Goal: Information Seeking & Learning: Find contact information

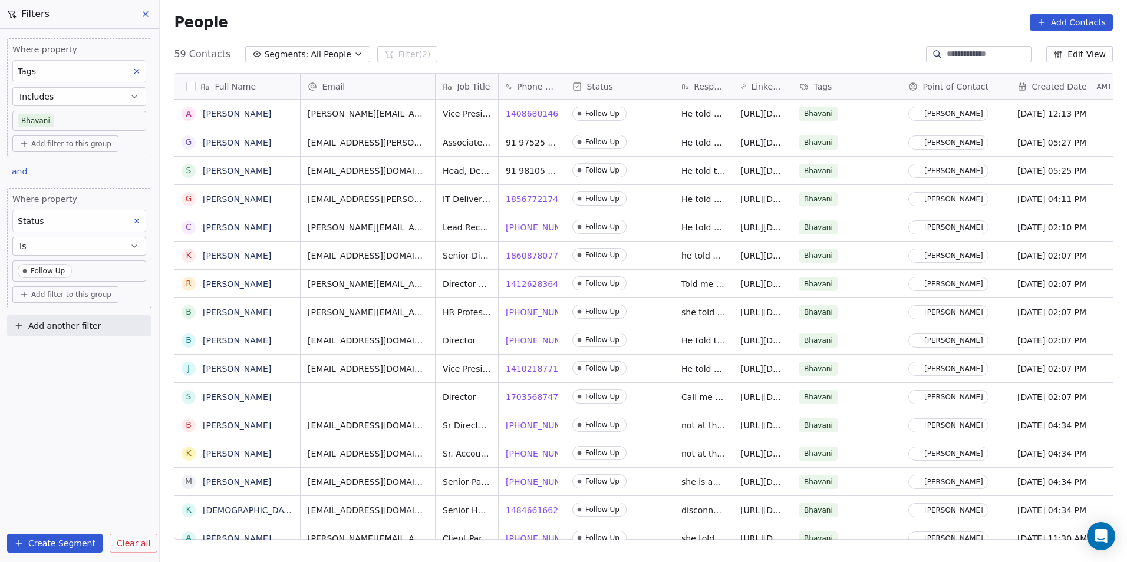
scroll to position [486, 959]
click at [528, 222] on span "[PHONE_NUMBER]" at bounding box center [543, 228] width 75 height 12
click at [700, 246] on div "Contact Not Found" at bounding box center [629, 254] width 147 height 31
click at [533, 250] on span "18608780778" at bounding box center [535, 256] width 58 height 12
click at [520, 278] on span "14126283644" at bounding box center [535, 284] width 58 height 12
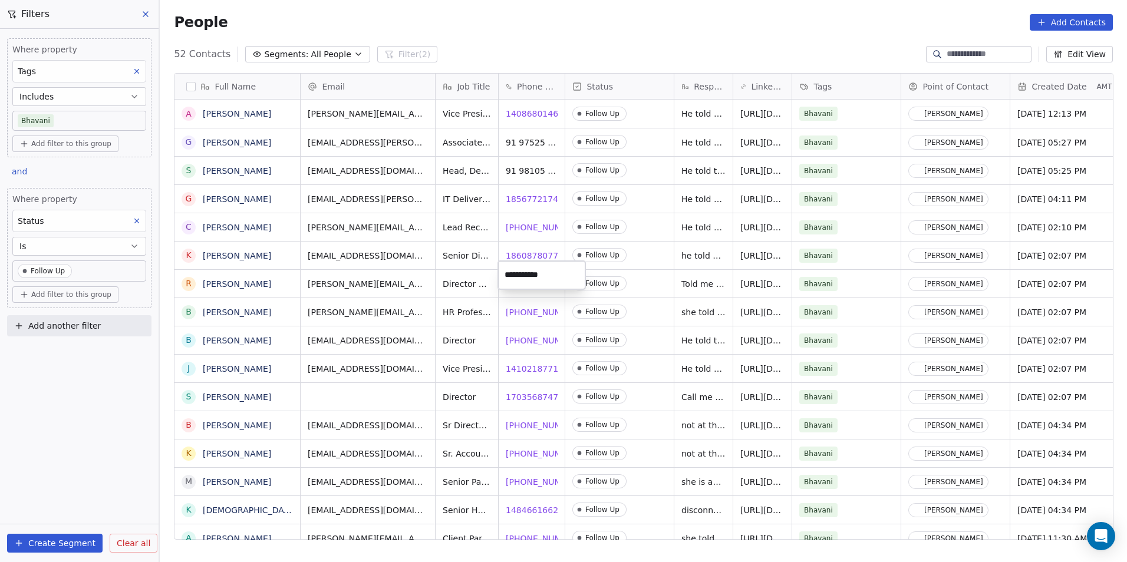
click at [704, 302] on html "DS Technologies Inc Contacts People Marketing Workflows Campaigns Sales Pipelin…" at bounding box center [563, 281] width 1127 height 562
click at [530, 306] on span "[PHONE_NUMBER]" at bounding box center [543, 312] width 75 height 12
click at [527, 335] on span "[PHONE_NUMBER]" at bounding box center [543, 341] width 75 height 12
click at [527, 363] on span "14102187710" at bounding box center [535, 369] width 58 height 12
click at [515, 420] on span "[PHONE_NUMBER]" at bounding box center [543, 426] width 75 height 12
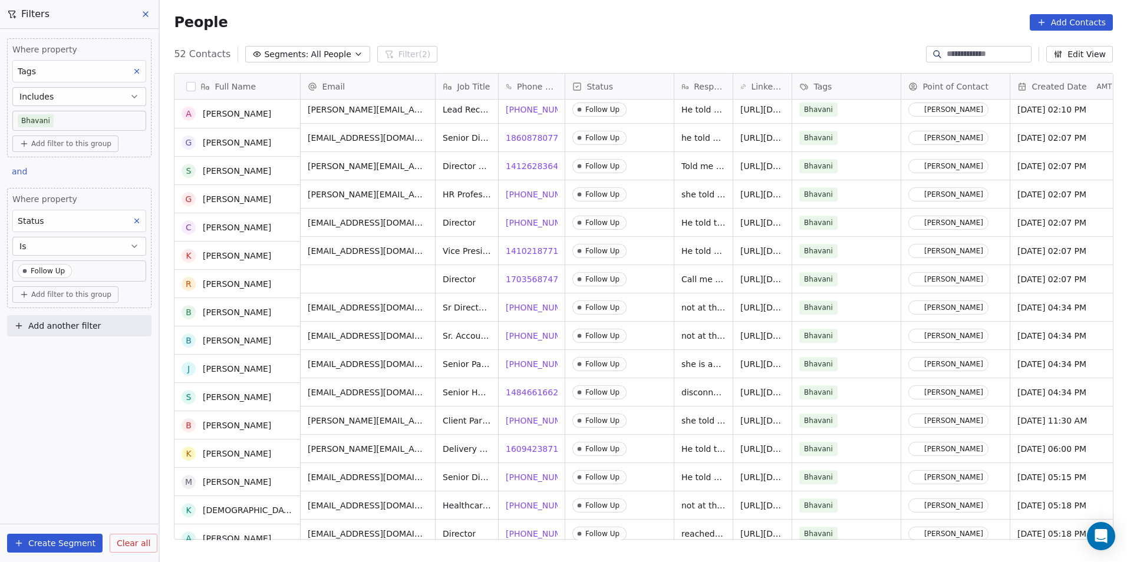
scroll to position [118, 0]
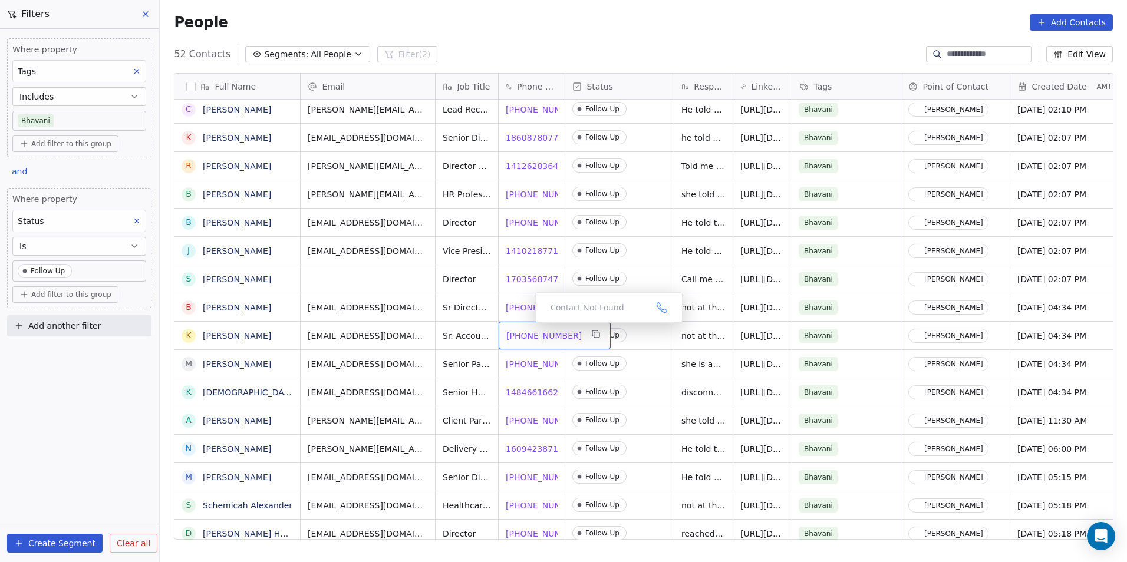
click at [526, 330] on span "[PHONE_NUMBER]" at bounding box center [543, 336] width 75 height 12
click at [705, 330] on span "not at the moment" at bounding box center [721, 336] width 78 height 12
click at [715, 332] on span "not at the moment" at bounding box center [721, 336] width 78 height 12
type textarea "*"
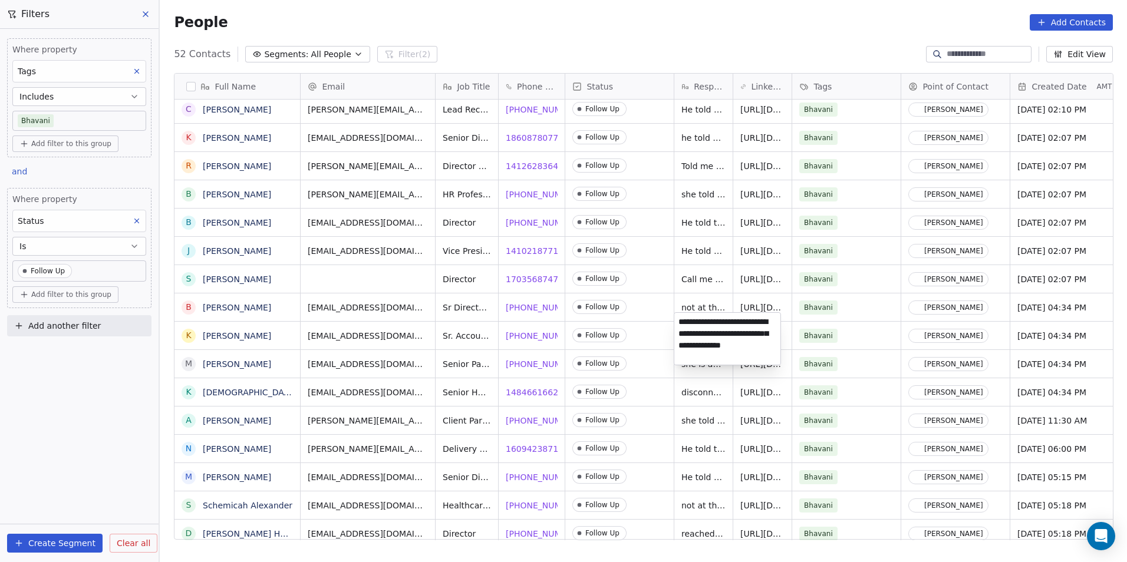
type textarea "**********"
click at [652, 367] on html "DS Technologies Inc Contacts People Marketing Workflows Campaigns Sales Pipelin…" at bounding box center [563, 281] width 1127 height 562
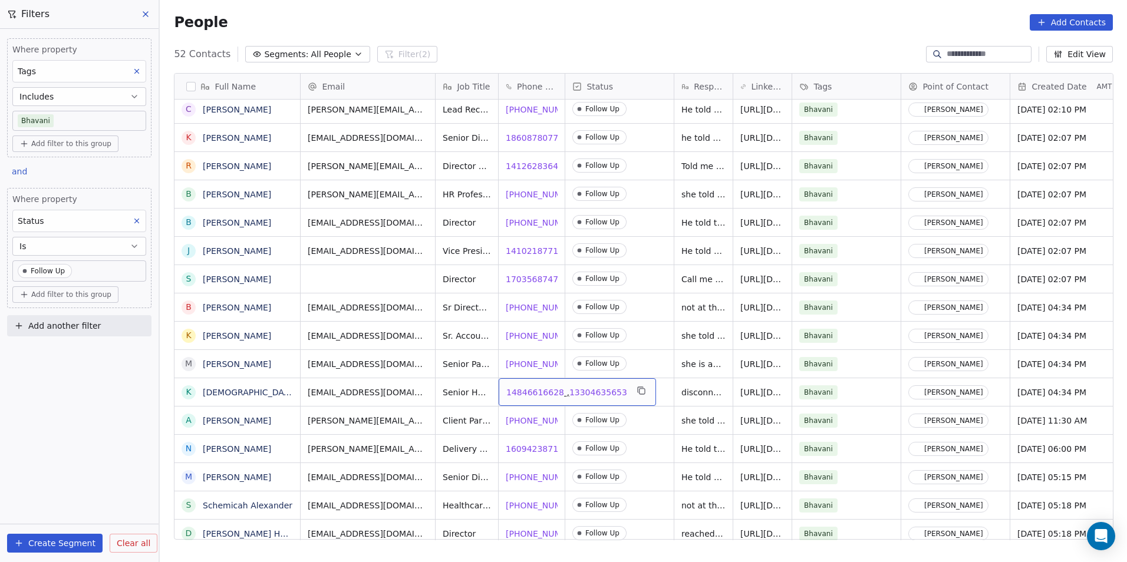
click at [520, 387] on span "14846616628" at bounding box center [535, 393] width 58 height 12
click at [518, 415] on span "[PHONE_NUMBER]" at bounding box center [543, 421] width 75 height 12
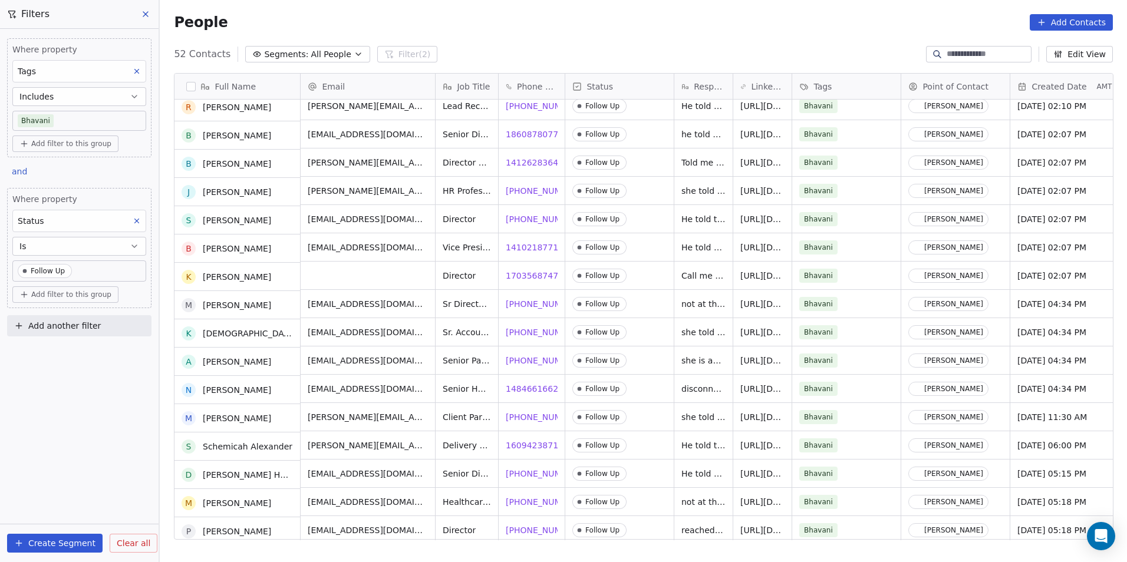
scroll to position [177, 0]
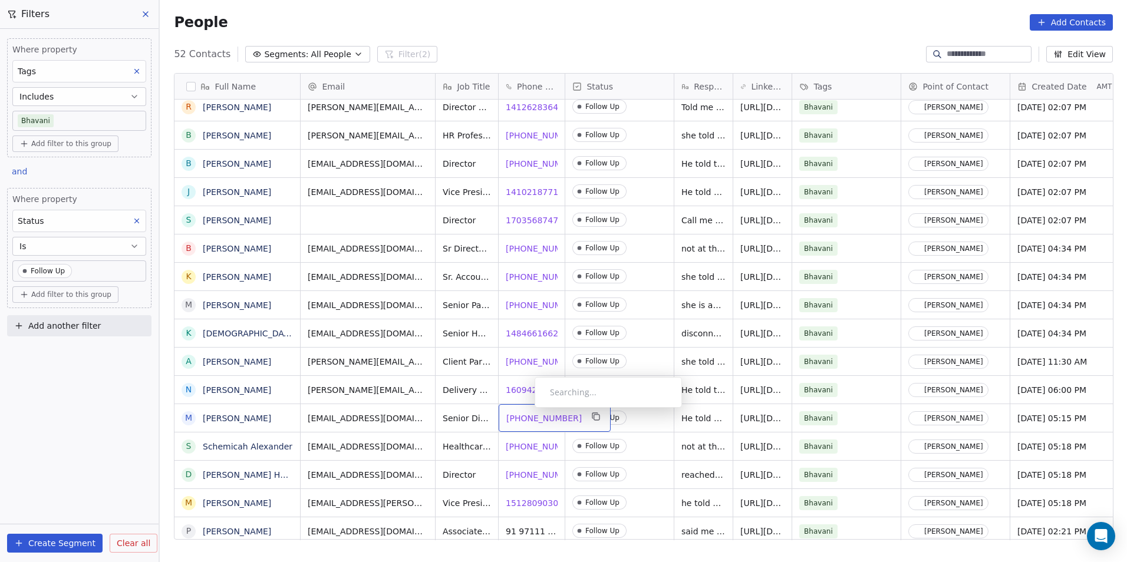
click at [525, 412] on span "[PHONE_NUMBER]" at bounding box center [543, 418] width 75 height 12
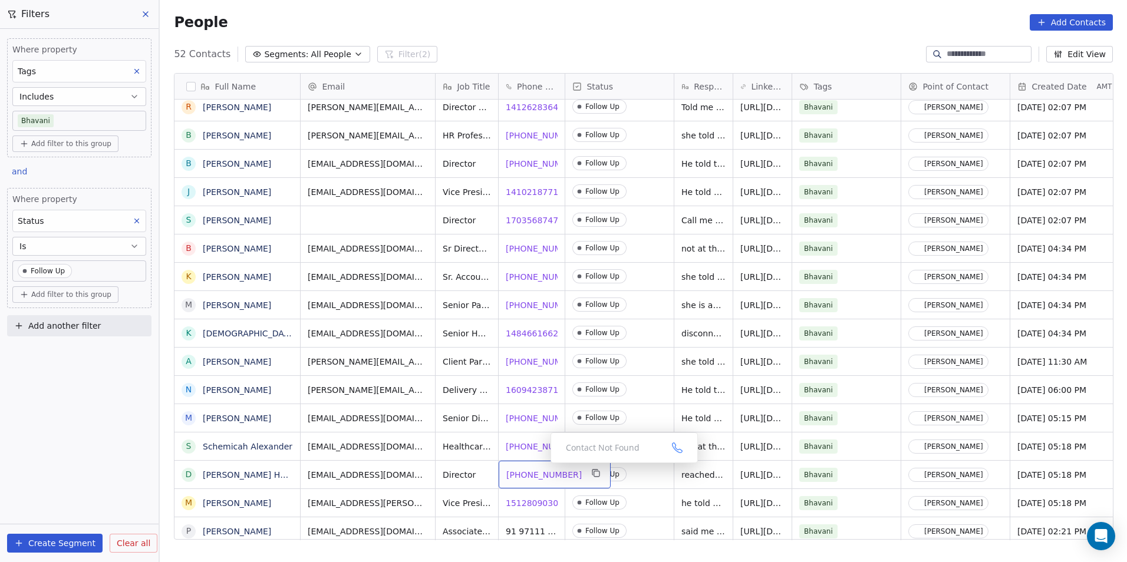
click at [543, 469] on span "[PHONE_NUMBER]" at bounding box center [543, 475] width 75 height 12
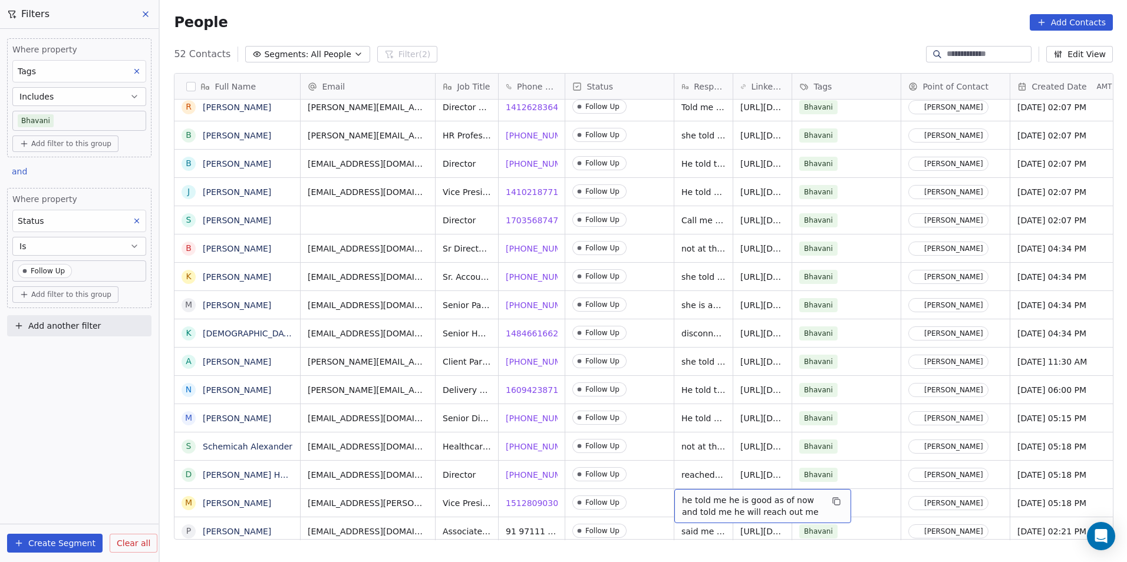
scroll to position [188, 0]
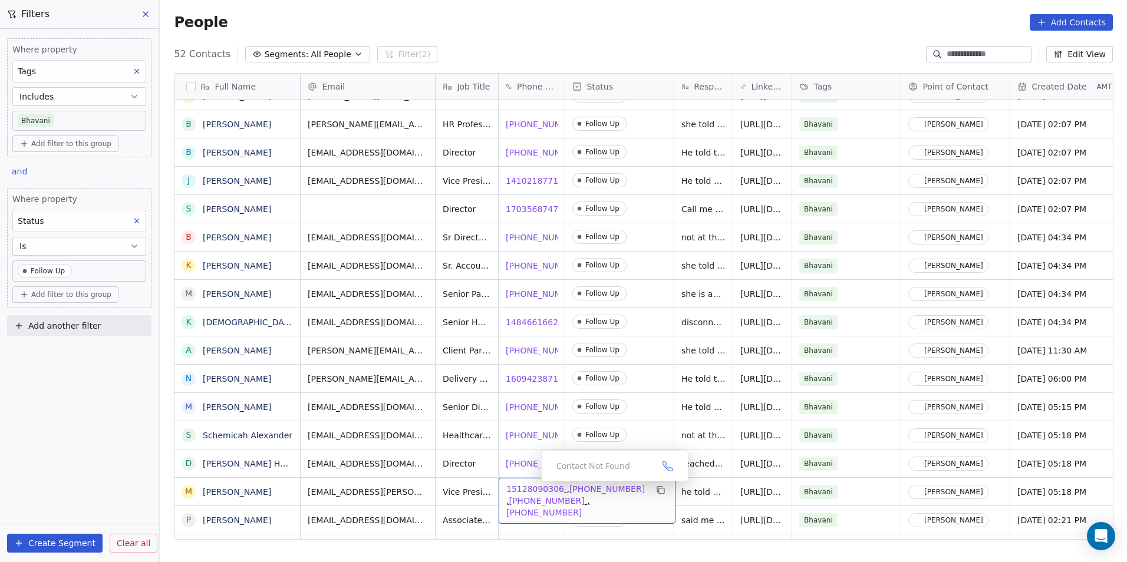
click at [526, 483] on span "15128090306" at bounding box center [535, 489] width 58 height 12
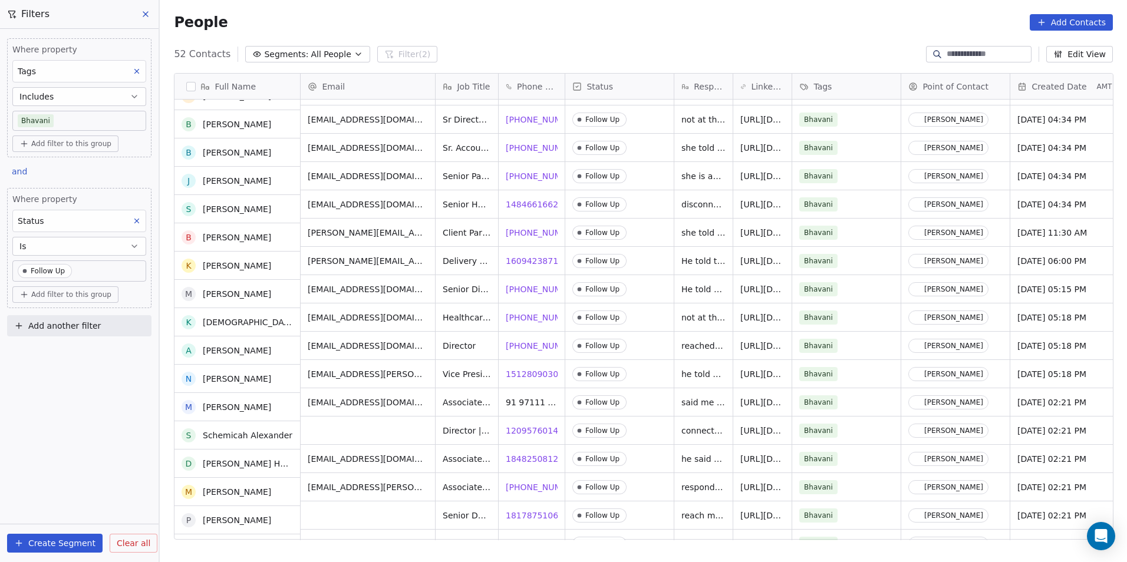
scroll to position [306, 0]
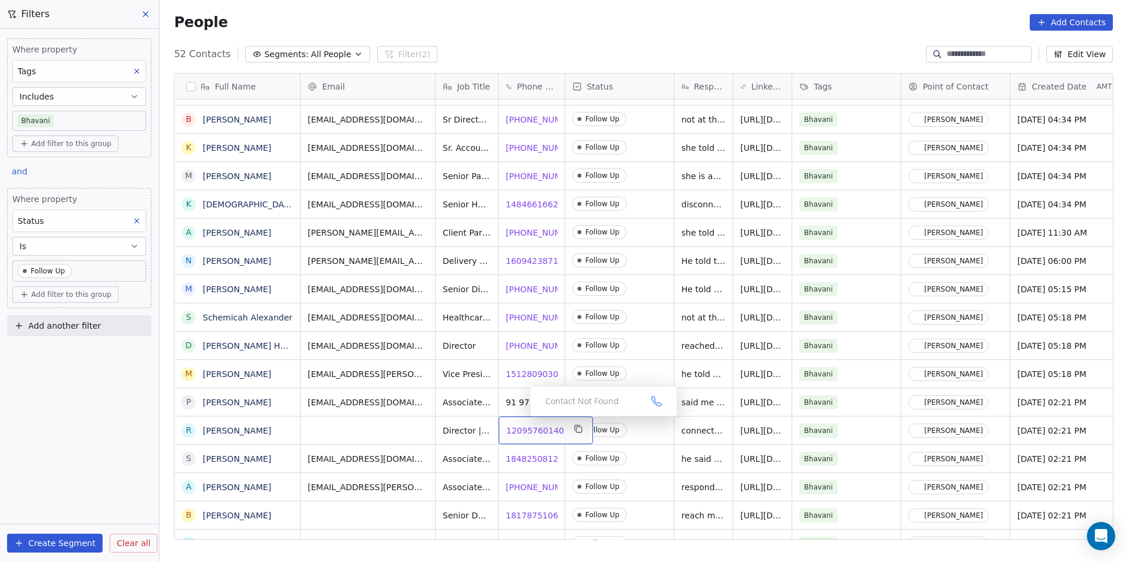
click at [522, 425] on span "12095760140" at bounding box center [535, 431] width 58 height 12
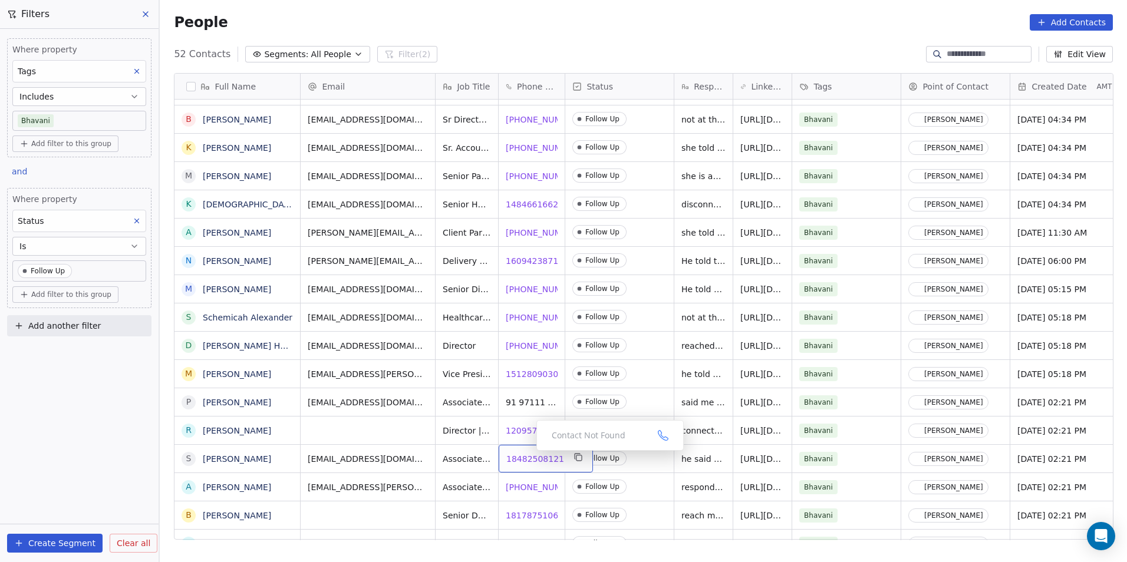
click at [526, 454] on span "18482508121" at bounding box center [535, 459] width 58 height 12
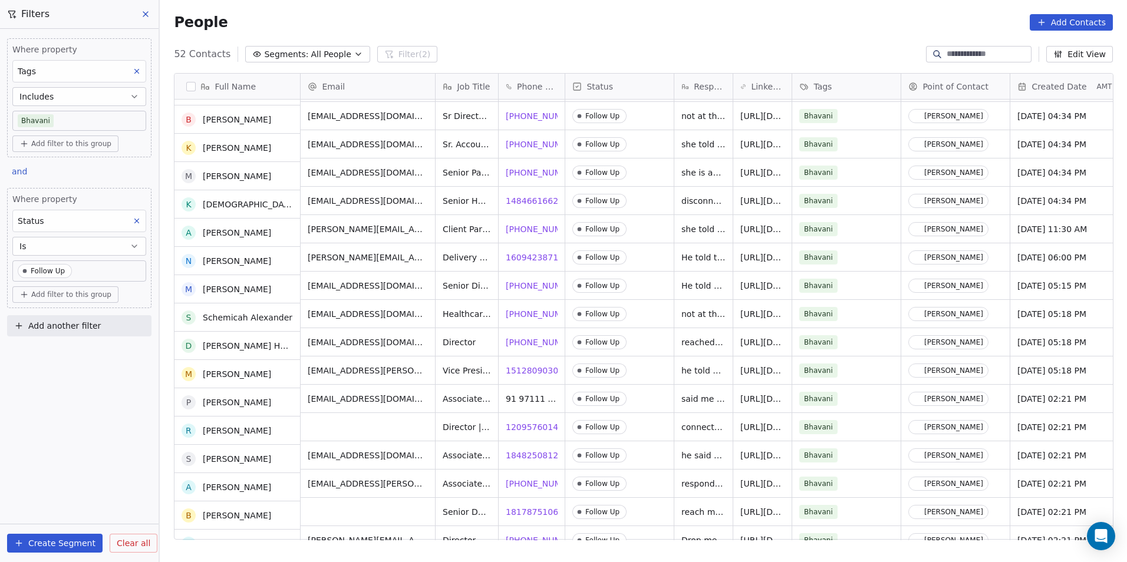
scroll to position [424, 0]
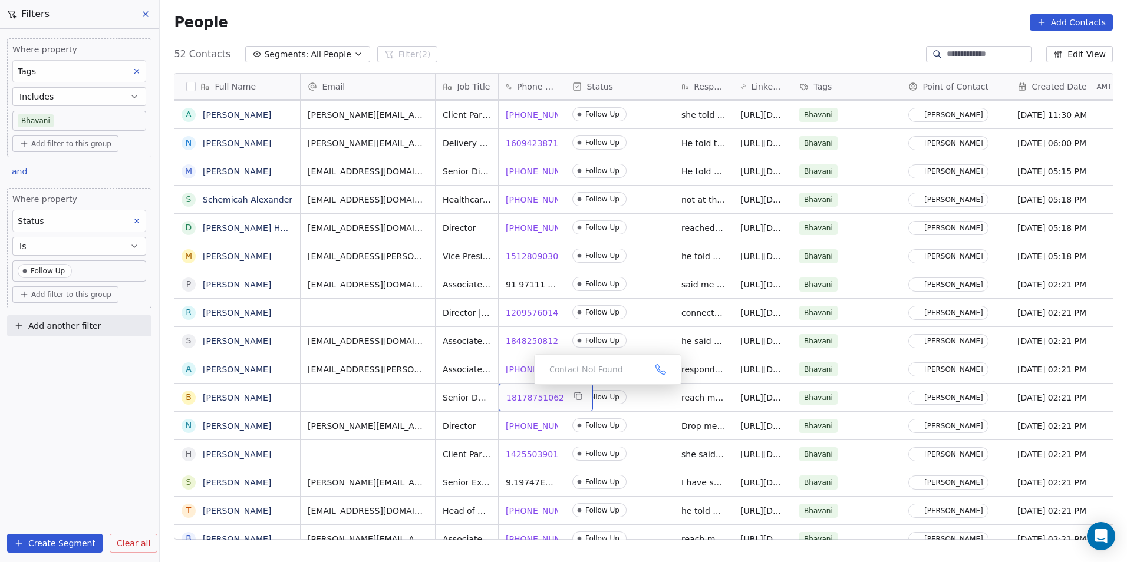
click at [524, 392] on span "18178751062" at bounding box center [535, 398] width 58 height 12
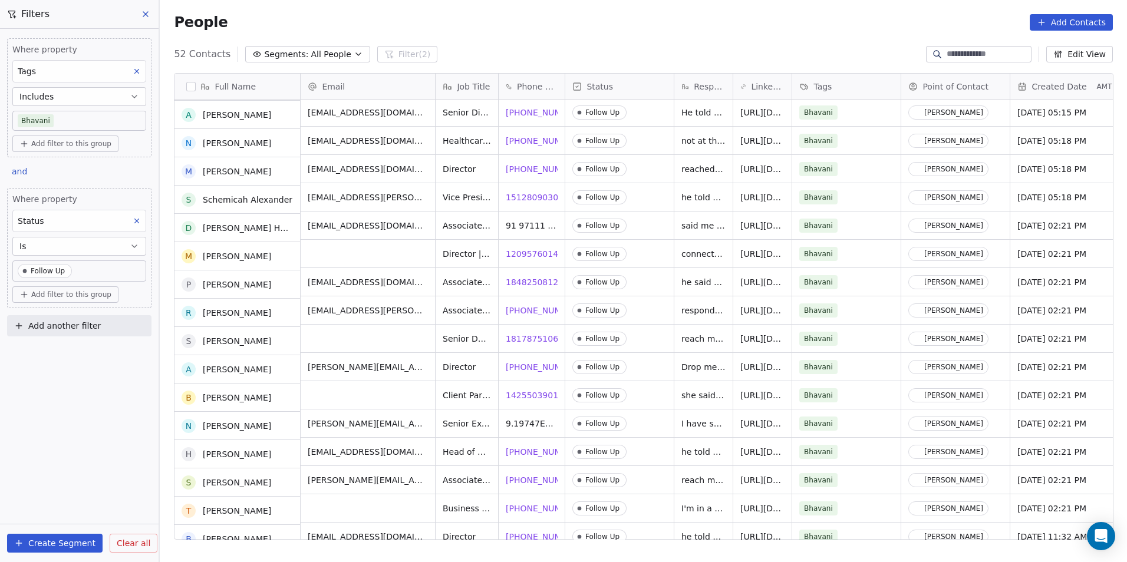
scroll to position [483, 0]
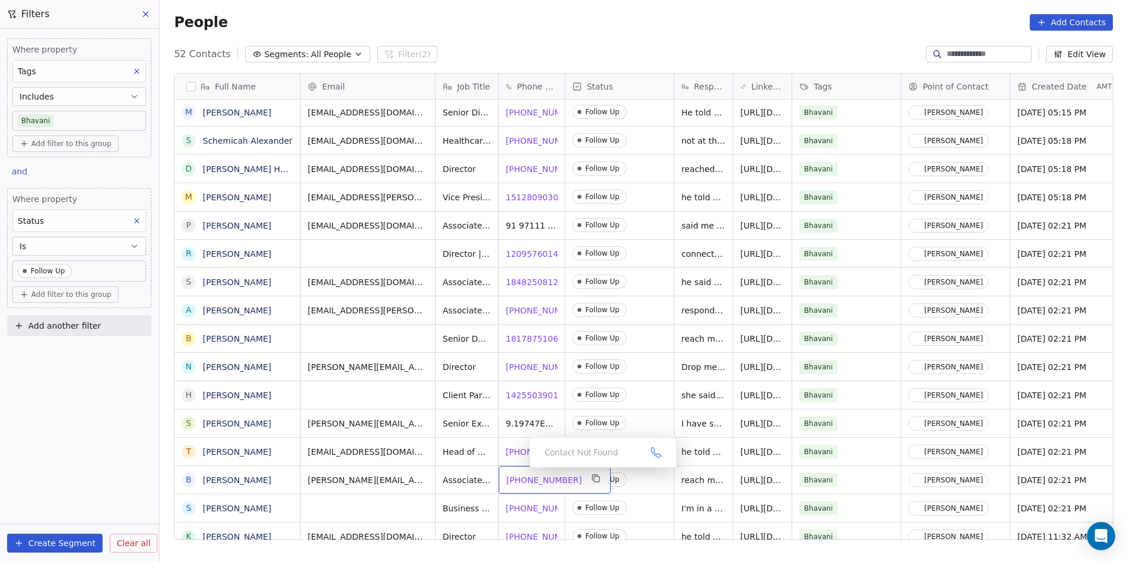
click at [520, 474] on span "[PHONE_NUMBER]" at bounding box center [543, 480] width 75 height 12
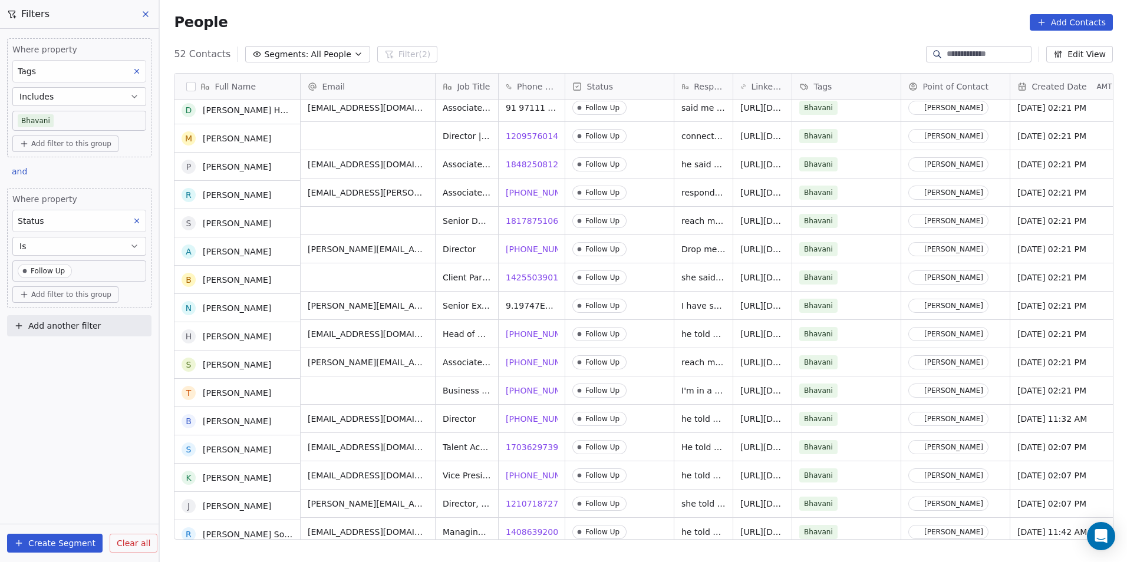
scroll to position [600, 0]
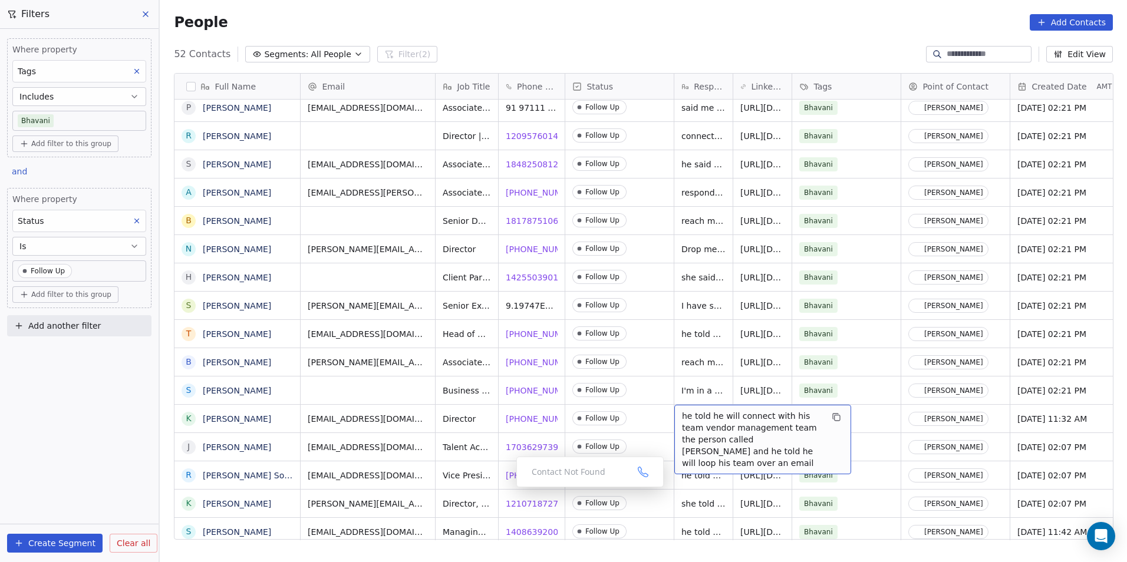
click at [694, 489] on div "[PERSON_NAME][EMAIL_ADDRESS][PERSON_NAME][DOMAIN_NAME] Director, Supply Chain O…" at bounding box center [1106, 503] width 1610 height 28
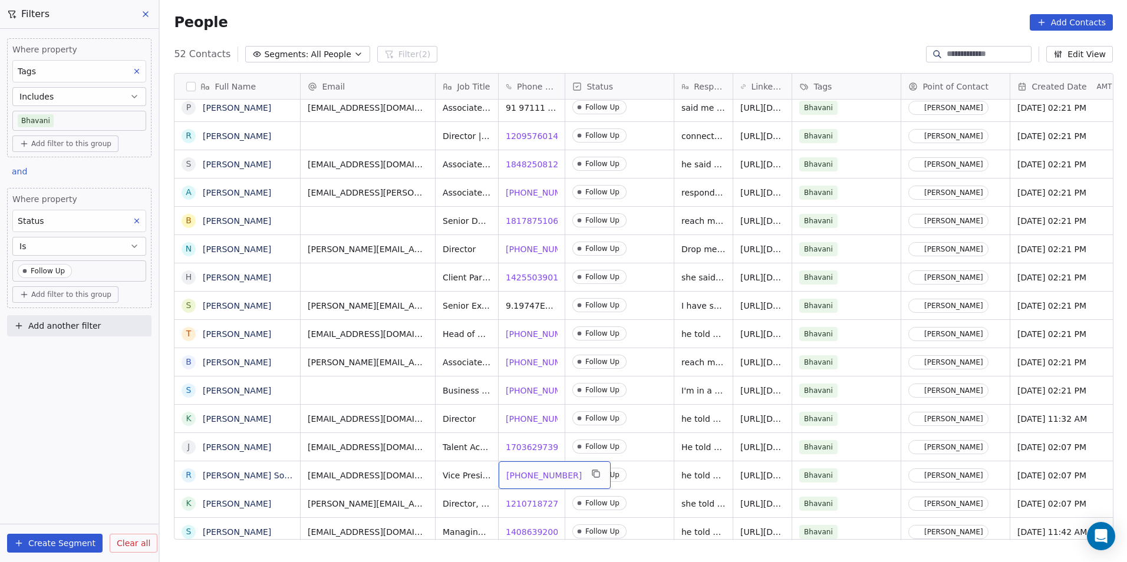
click at [524, 470] on span "[PHONE_NUMBER]" at bounding box center [543, 476] width 75 height 12
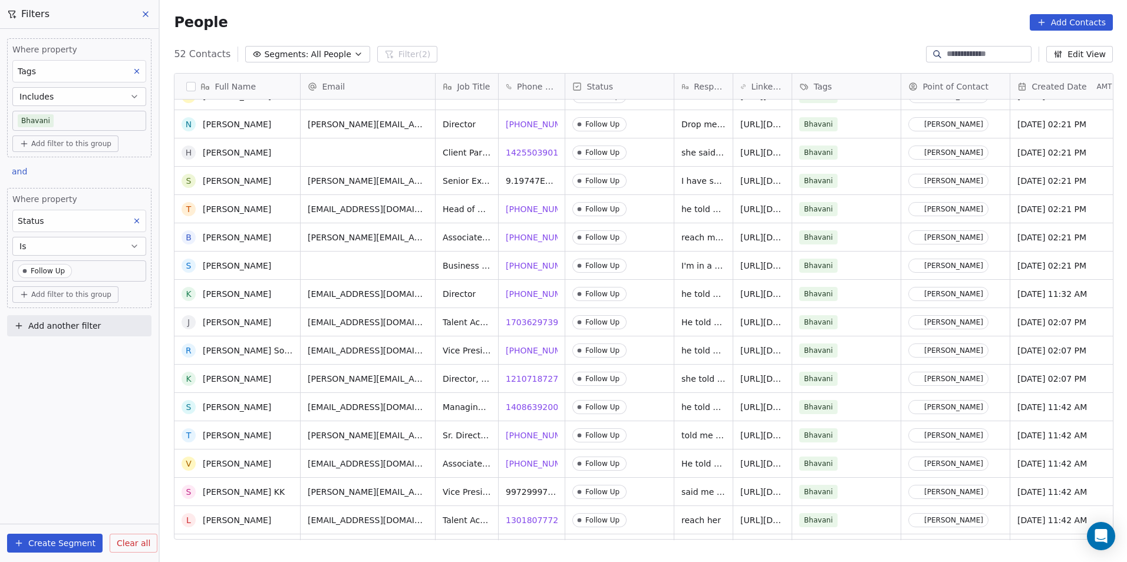
scroll to position [784, 0]
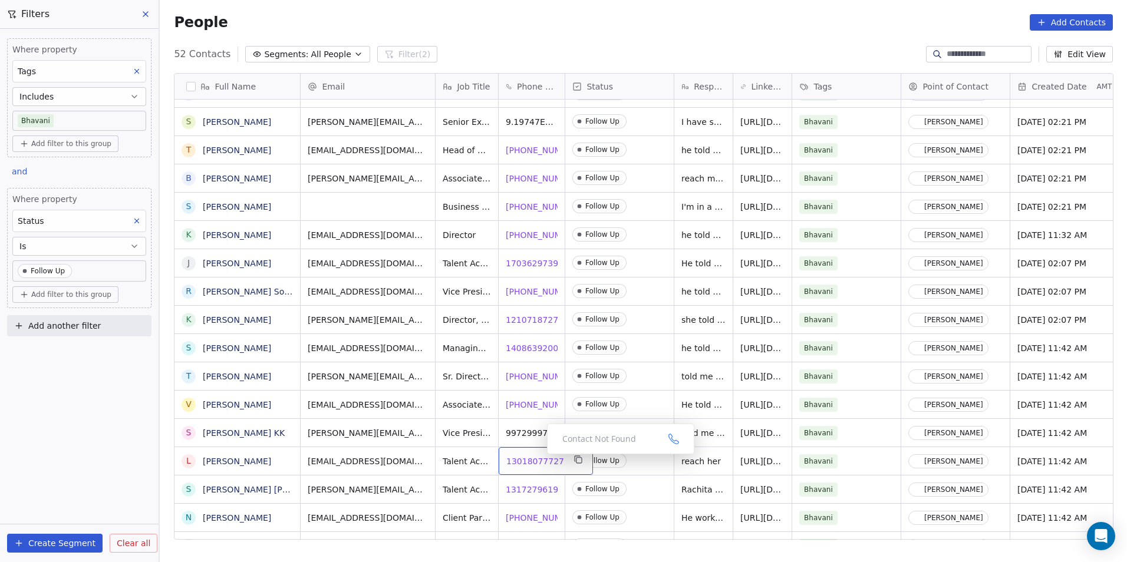
click at [533, 456] on span "13018077727" at bounding box center [535, 462] width 58 height 12
click at [526, 484] on span "13172796191" at bounding box center [535, 490] width 58 height 12
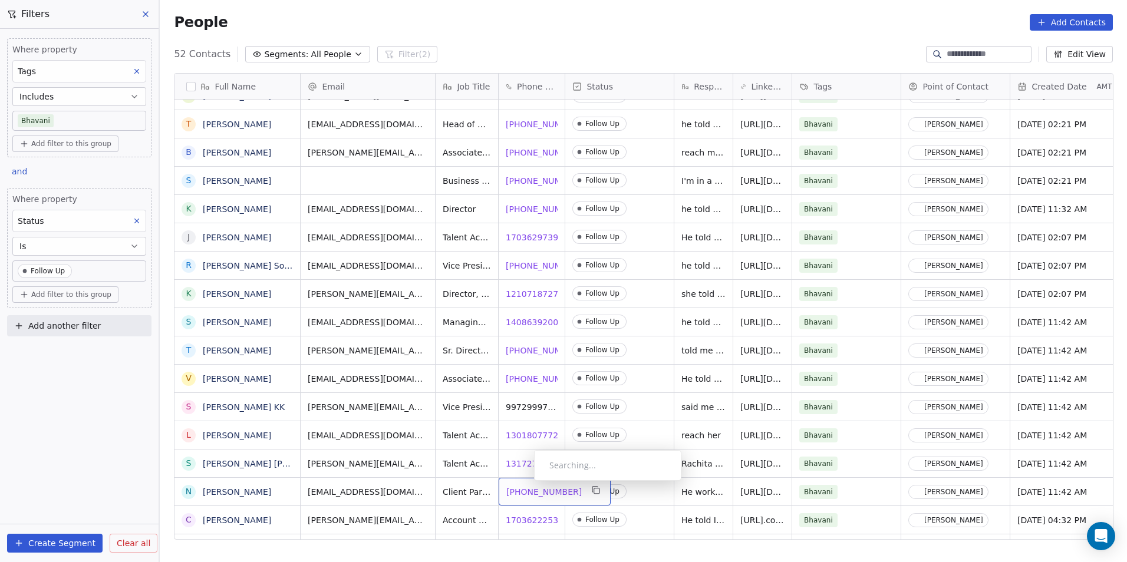
click at [524, 486] on span "[PHONE_NUMBER]" at bounding box center [543, 492] width 75 height 12
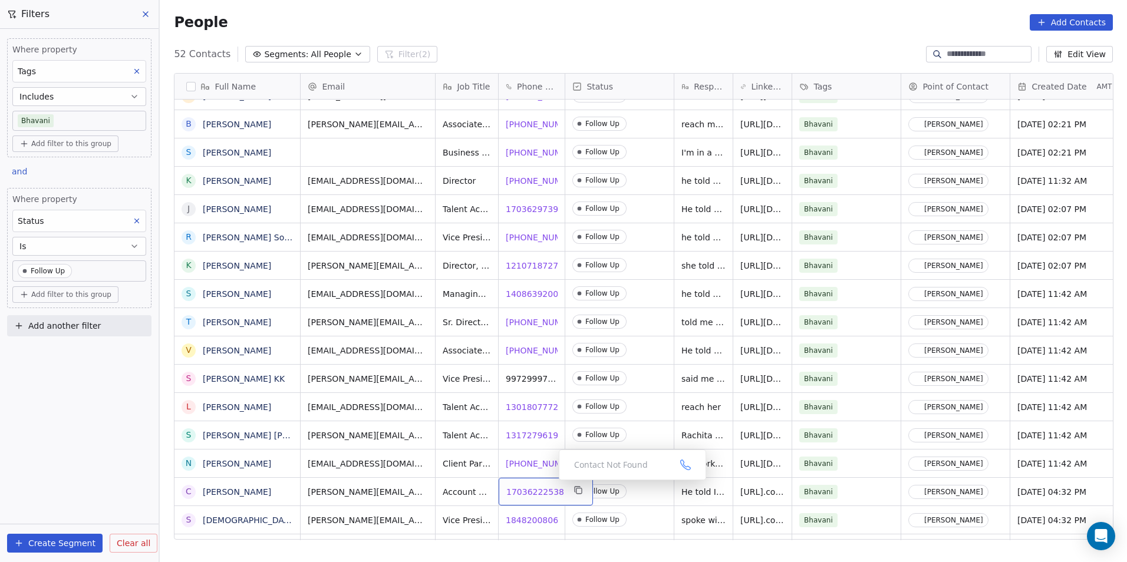
click at [537, 486] on span "17036222538" at bounding box center [535, 492] width 58 height 12
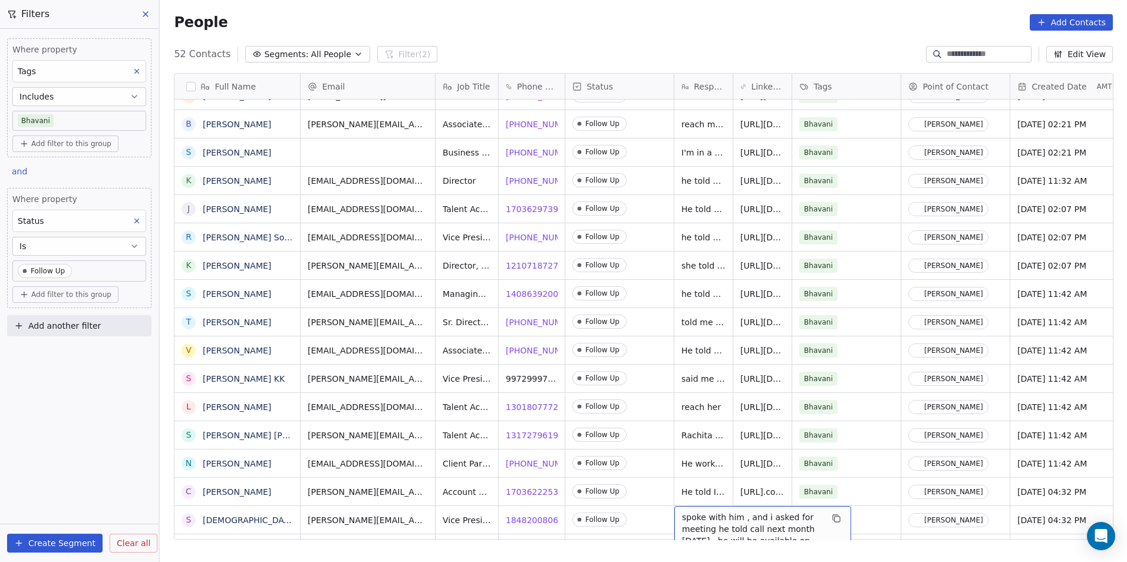
scroll to position [867, 0]
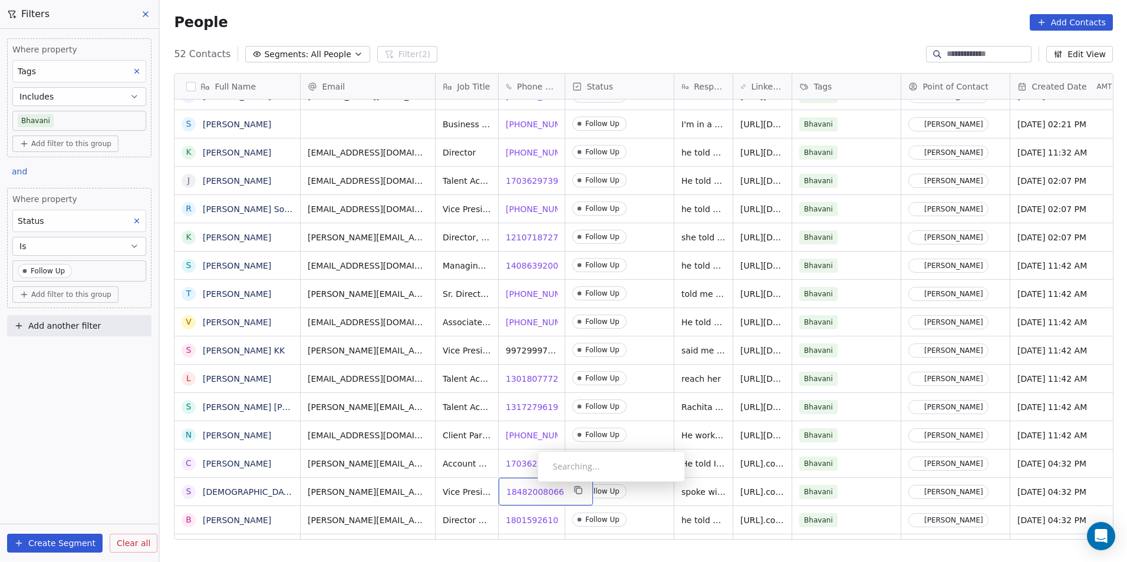
click at [528, 486] on span "18482008066" at bounding box center [535, 492] width 58 height 12
click at [648, 496] on html "DS Technologies Inc Contacts People Marketing Workflows Campaigns Sales Pipelin…" at bounding box center [563, 281] width 1127 height 562
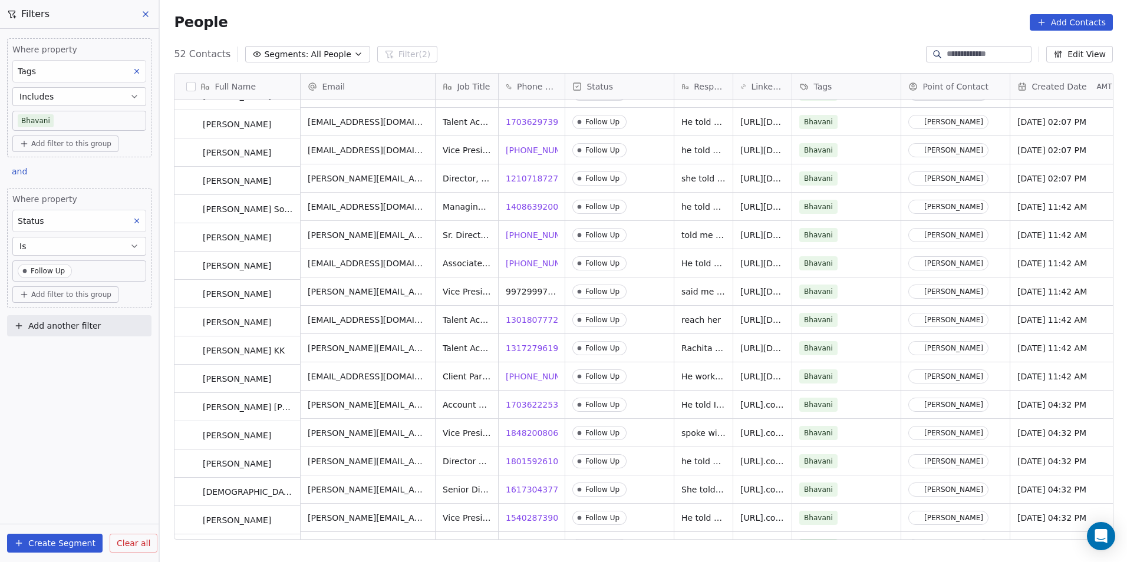
scroll to position [926, 0]
